Goal: Task Accomplishment & Management: Complete application form

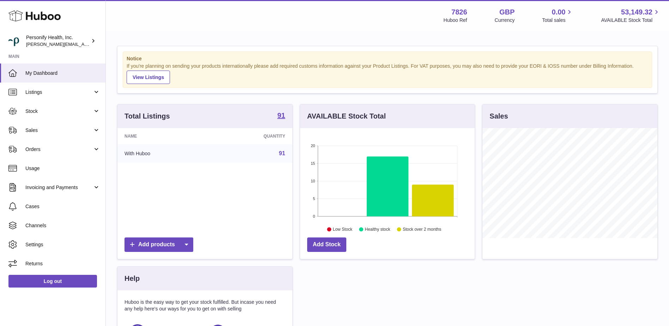
scroll to position [110, 175]
click at [42, 147] on span "Orders" at bounding box center [58, 149] width 67 height 7
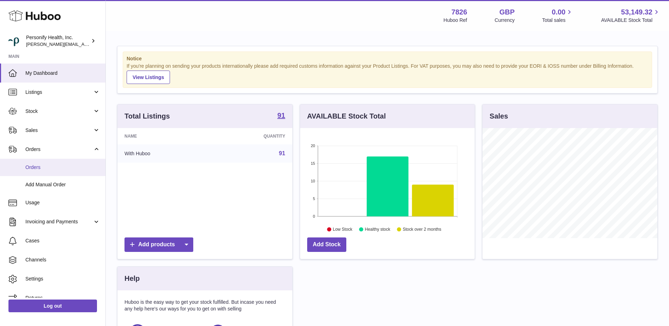
click at [36, 167] on span "Orders" at bounding box center [62, 167] width 75 height 7
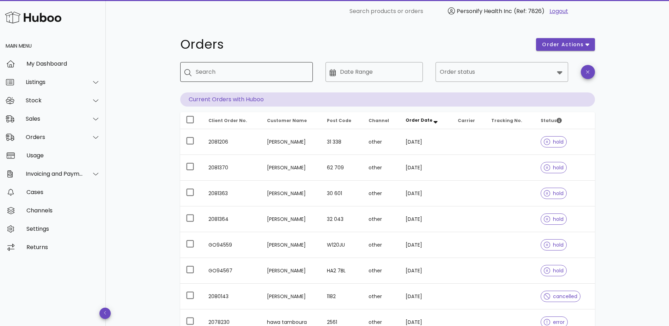
click at [234, 73] on input "Search" at bounding box center [251, 71] width 111 height 11
paste input "*******"
type input "*******"
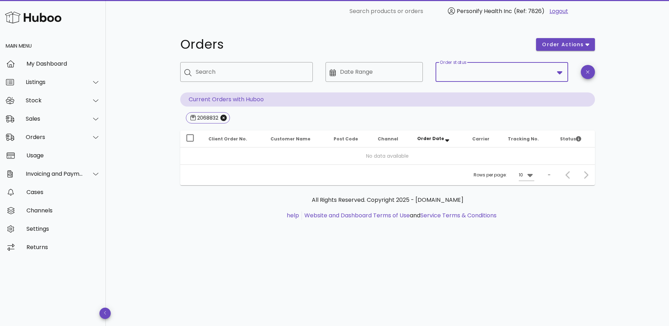
click at [481, 72] on input "Order status" at bounding box center [497, 71] width 114 height 11
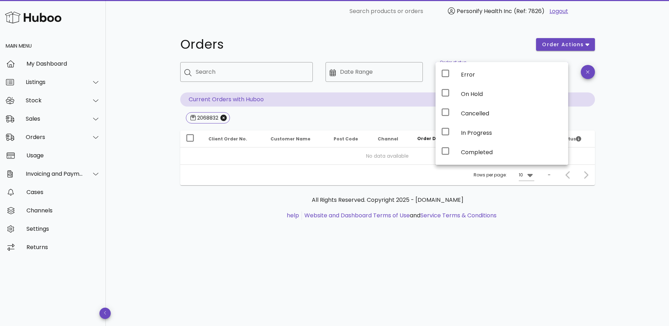
click at [472, 44] on h1 "Orders" at bounding box center [354, 44] width 348 height 13
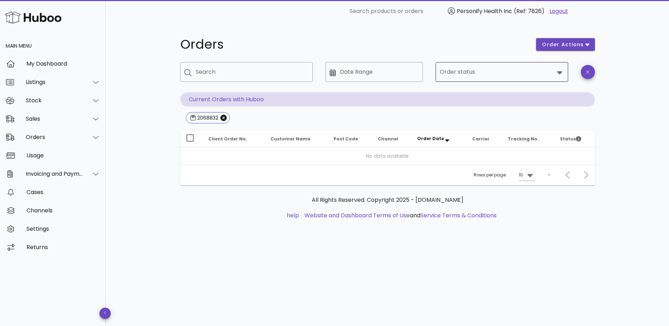
click at [465, 73] on input "Order status" at bounding box center [497, 71] width 114 height 11
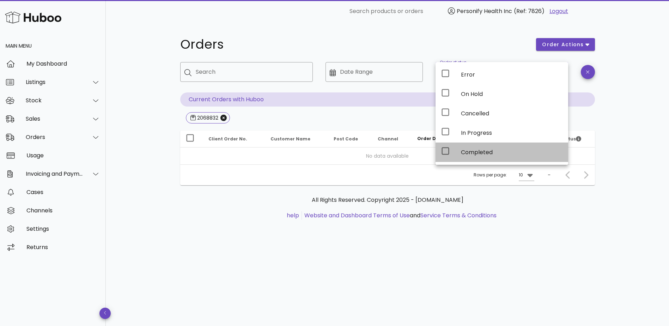
click at [482, 151] on div "Completed" at bounding box center [512, 152] width 102 height 7
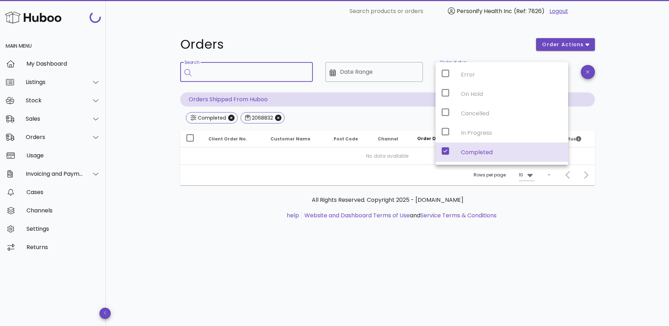
click at [213, 66] on input "Search" at bounding box center [251, 71] width 111 height 11
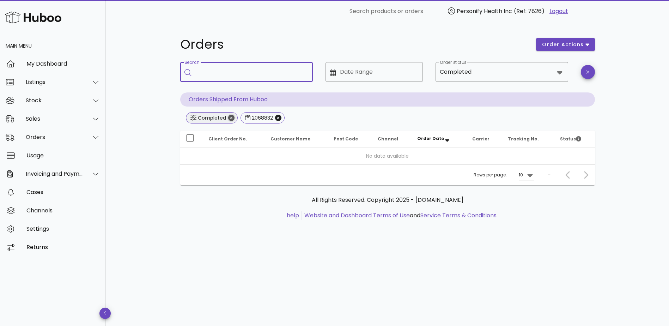
click at [232, 116] on icon "Close" at bounding box center [231, 118] width 6 height 6
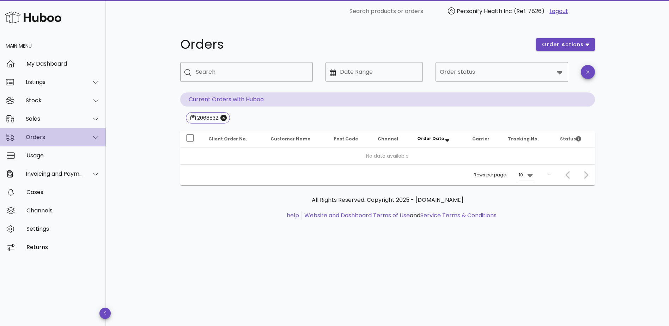
click at [35, 137] on div "Orders" at bounding box center [54, 137] width 57 height 7
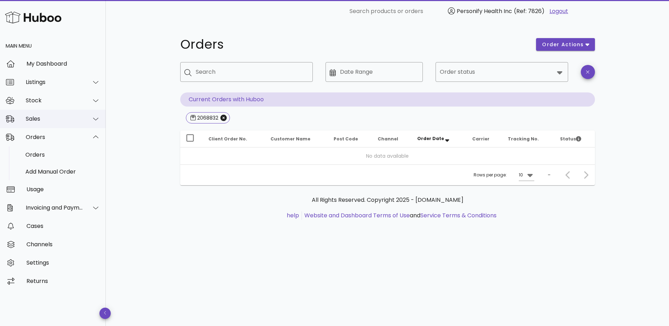
click at [37, 117] on div "Sales" at bounding box center [54, 118] width 57 height 7
click at [38, 137] on div "Sales" at bounding box center [62, 136] width 75 height 7
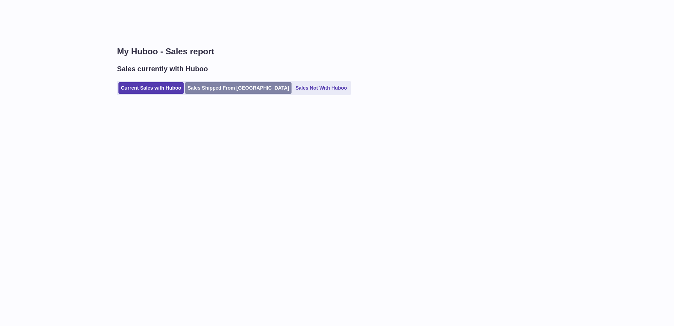
click at [225, 88] on link "Sales Shipped From [GEOGRAPHIC_DATA]" at bounding box center [238, 88] width 106 height 12
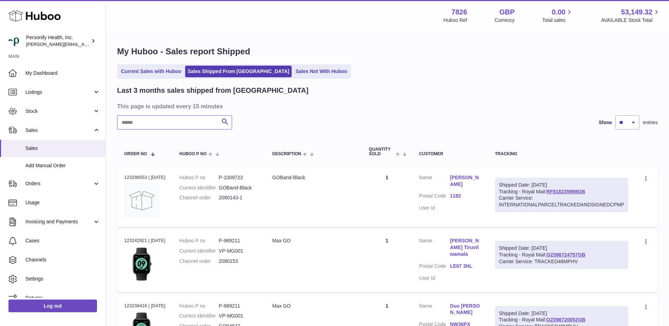
click at [159, 122] on input "text" at bounding box center [174, 122] width 115 height 14
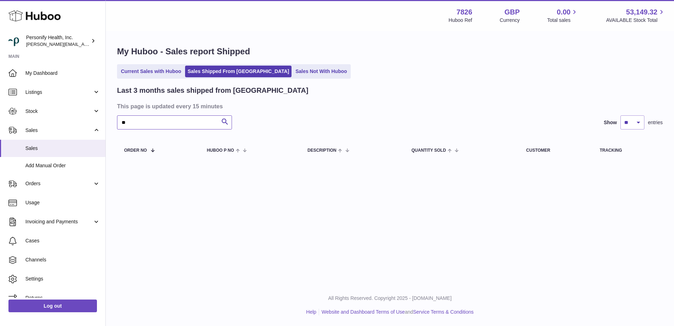
type input "*"
drag, startPoint x: 112, startPoint y: 123, endPoint x: 66, endPoint y: 123, distance: 46.5
click at [66, 123] on div "Huboo Personify Health, Inc. donald.holliday@virginpulse.com Main My Dashboard …" at bounding box center [337, 163] width 674 height 326
type input "**********"
click at [47, 163] on span "Add Manual Order" at bounding box center [62, 165] width 75 height 7
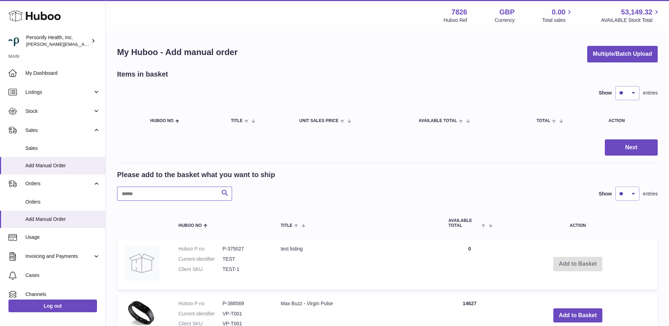
click at [158, 193] on input "text" at bounding box center [174, 193] width 115 height 14
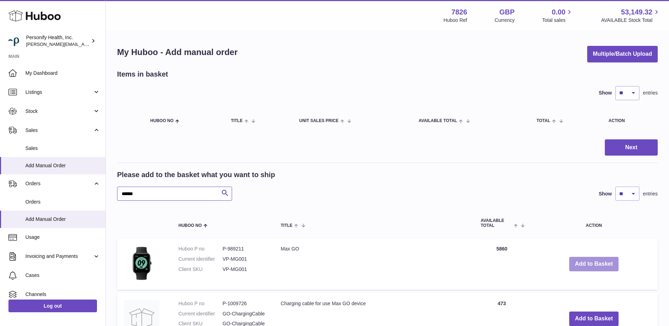
type input "******"
click at [589, 262] on button "Add to Basket" at bounding box center [593, 264] width 49 height 14
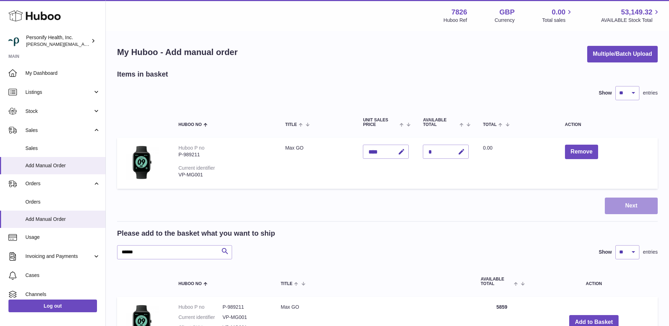
click at [626, 207] on button "Next" at bounding box center [631, 205] width 53 height 17
